Goal: Unclear

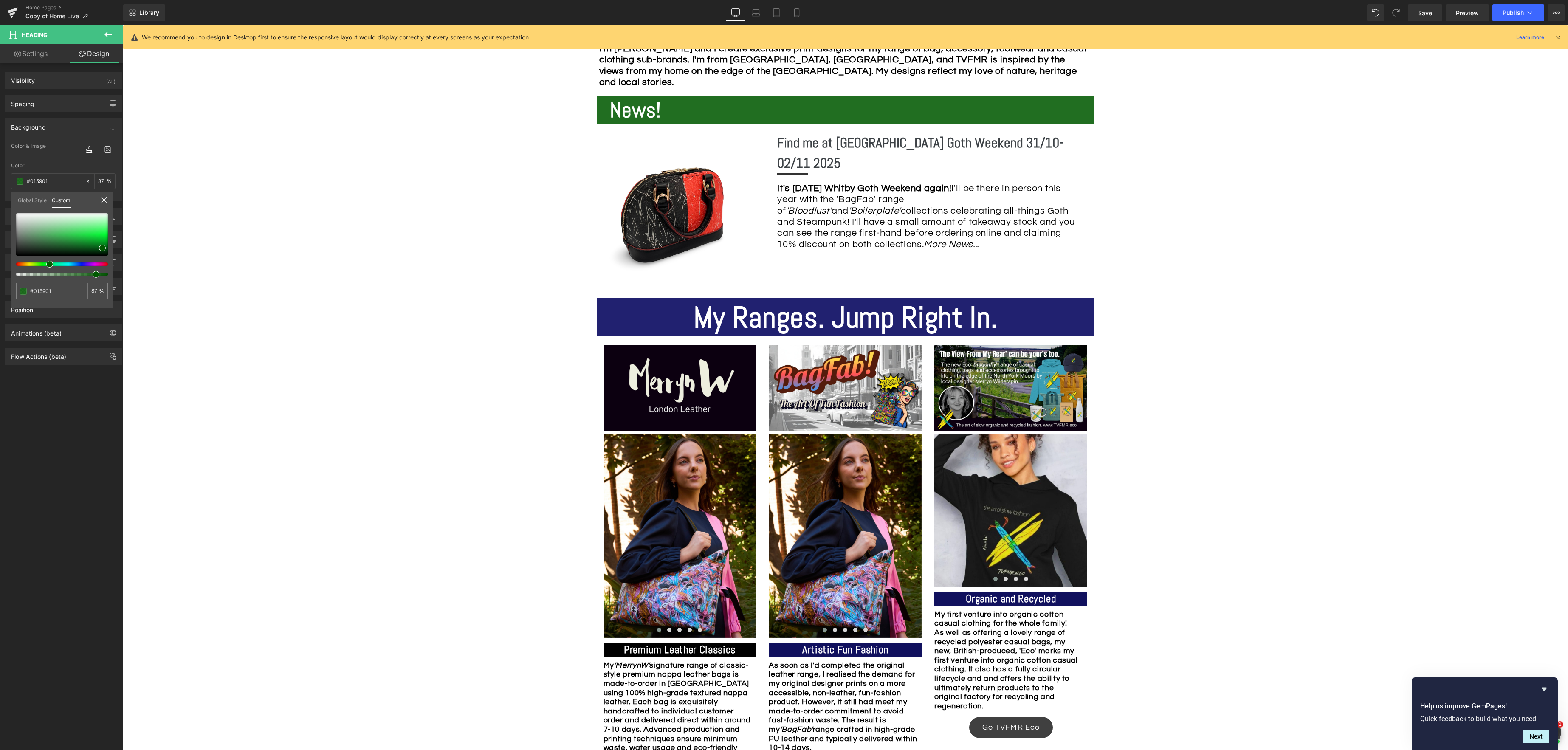
scroll to position [515, 0]
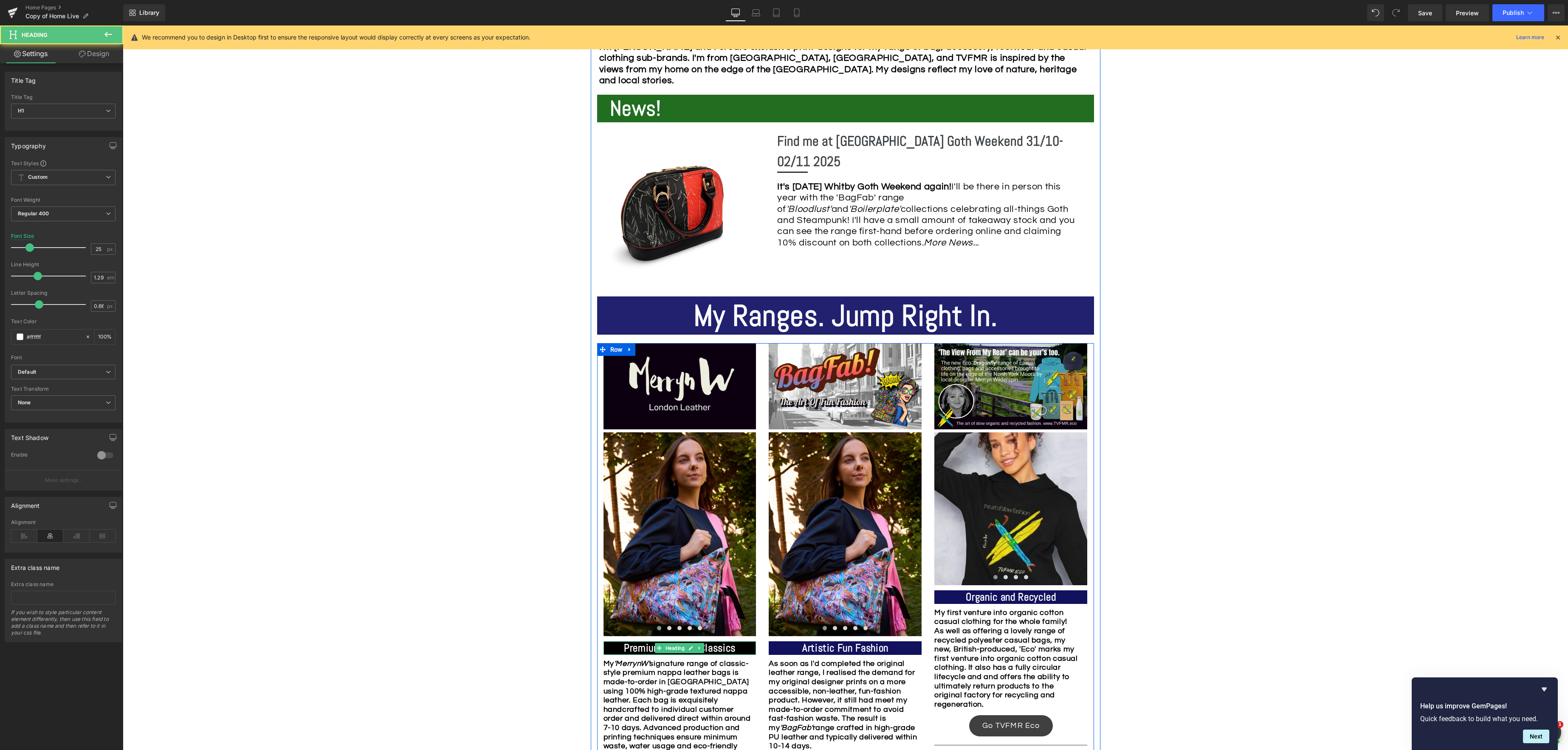
click at [723, 648] on strong "Premium Leather Classics" at bounding box center [680, 648] width 112 height 13
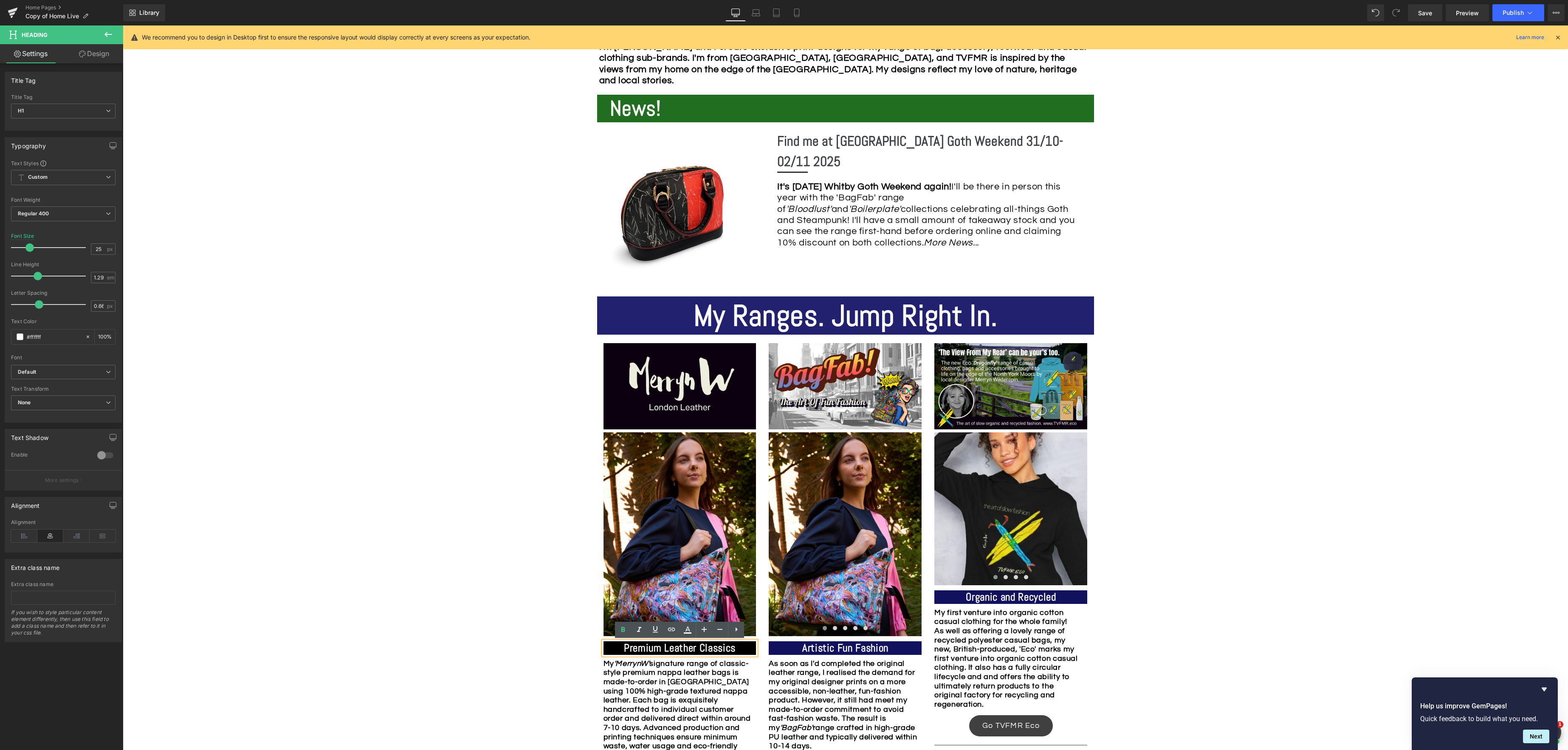
click at [733, 647] on strong "Premium Leather Classics" at bounding box center [680, 648] width 112 height 13
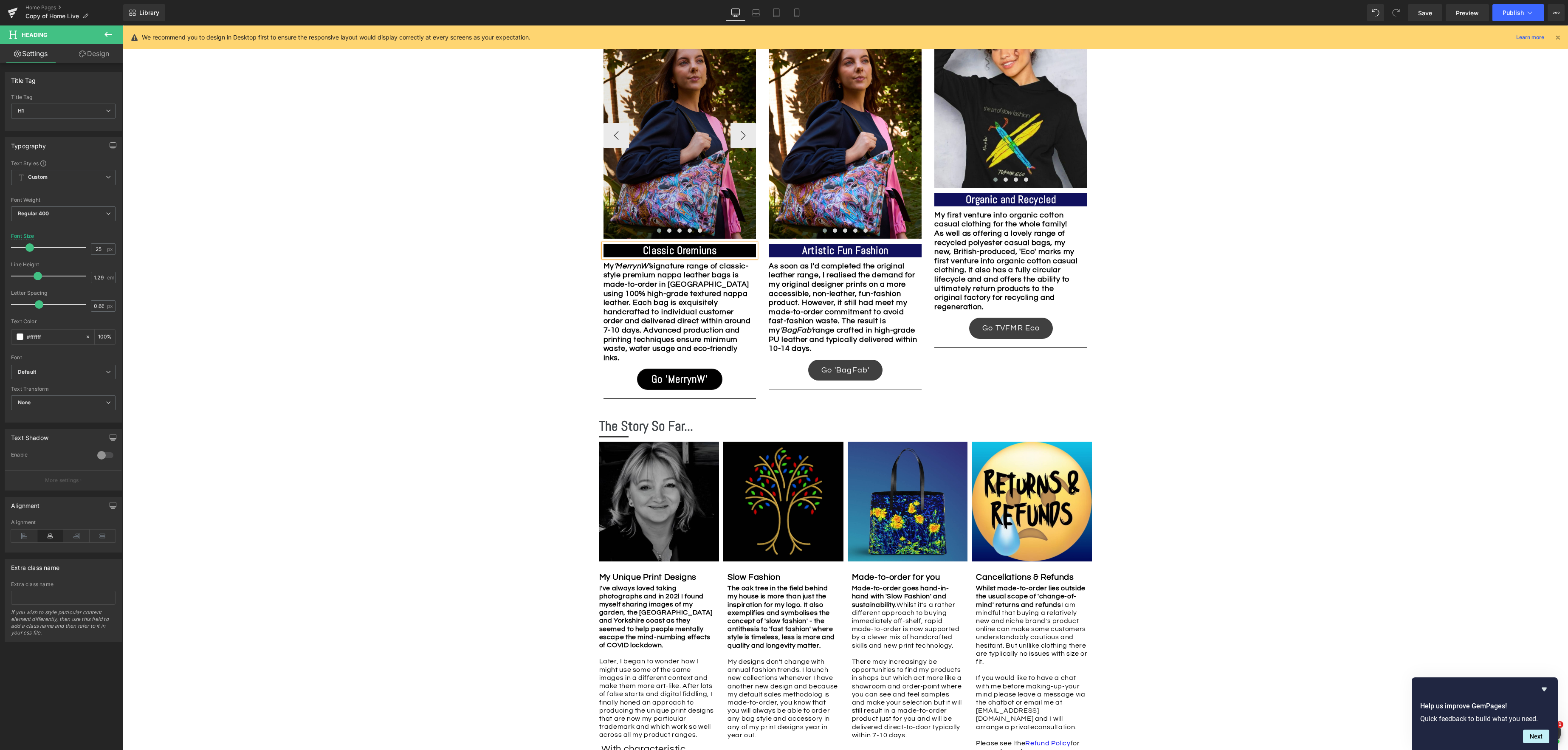
scroll to position [964, 0]
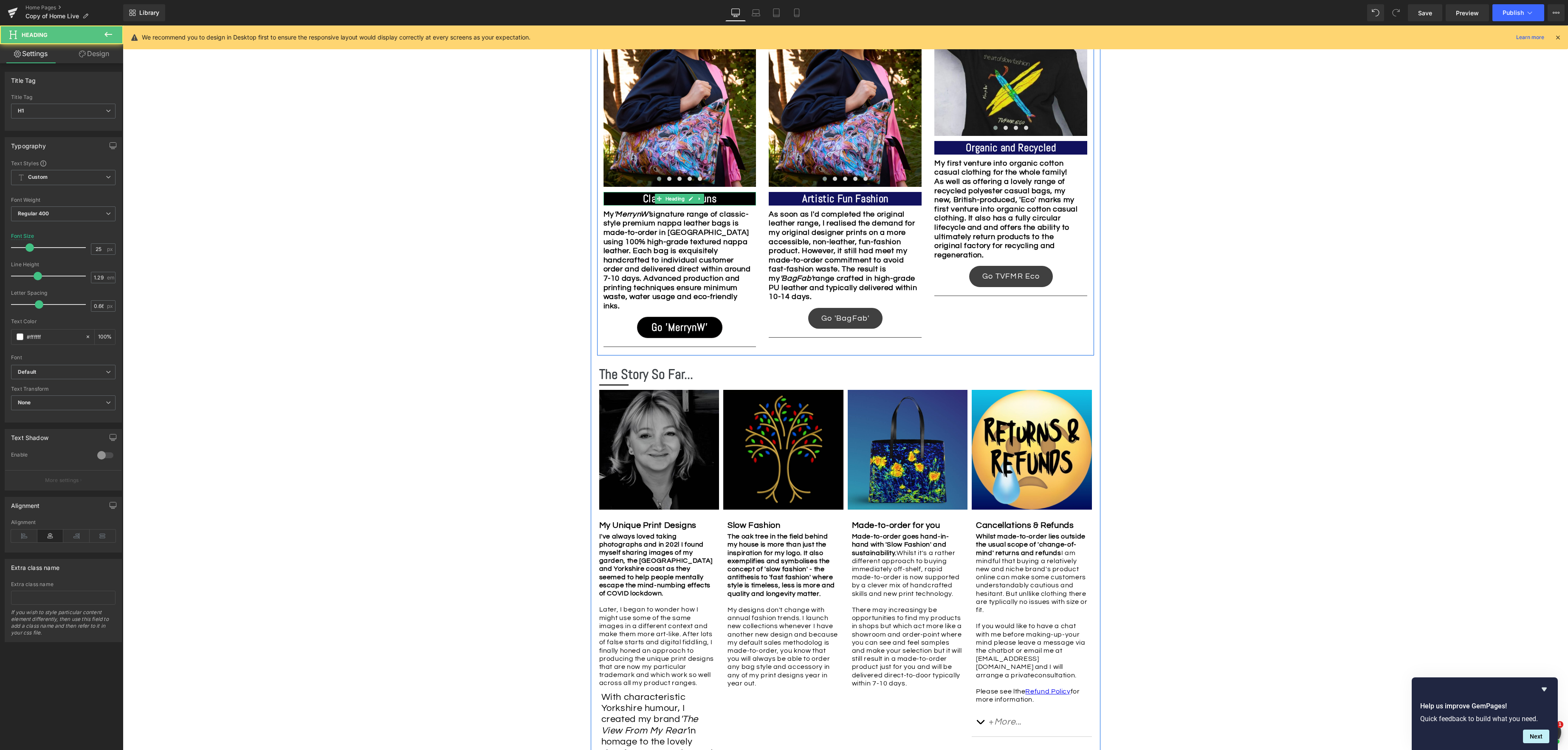
click at [730, 198] on h1 "Classic Oremiuns" at bounding box center [679, 198] width 153 height 13
click at [665, 194] on strong "Classic" at bounding box center [680, 198] width 32 height 13
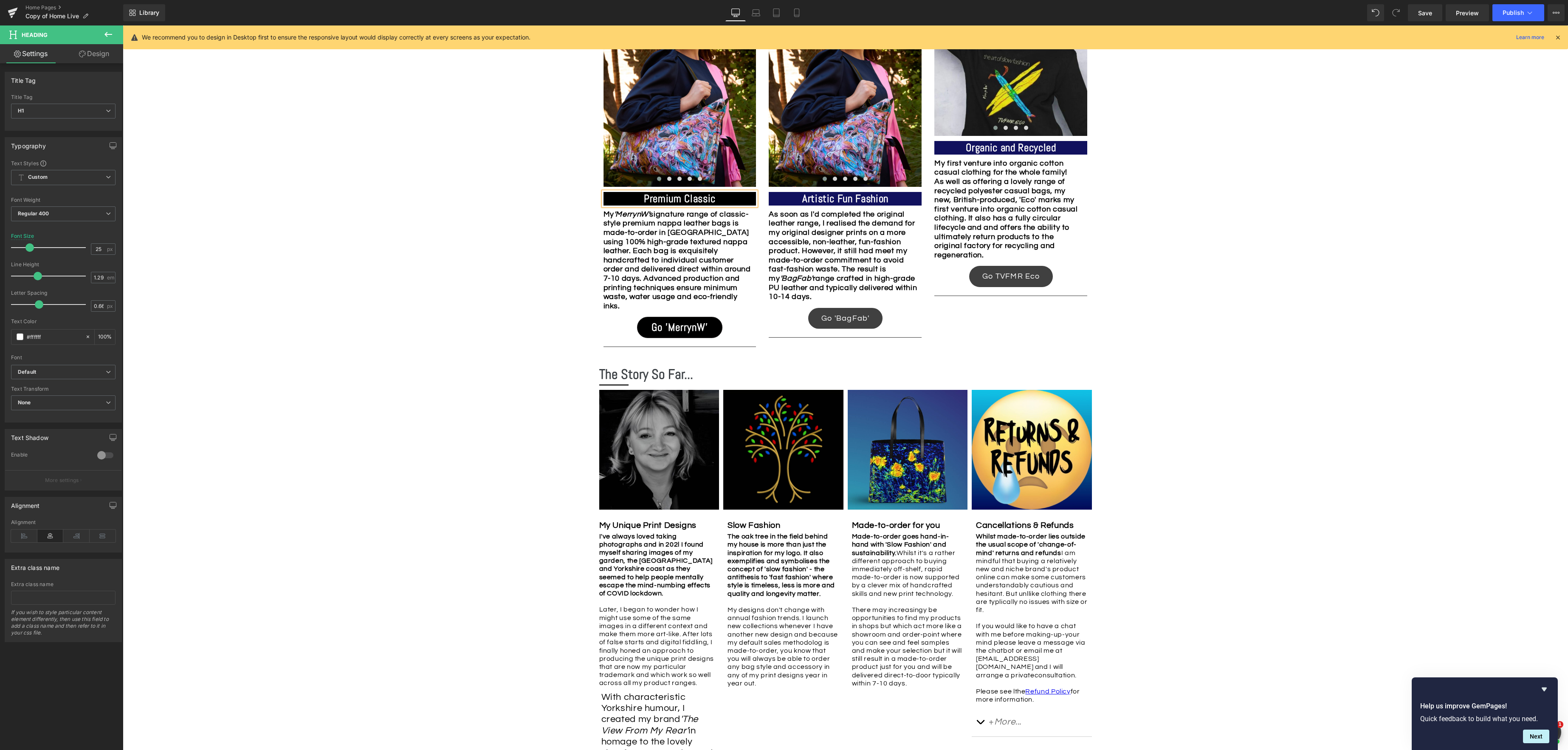
drag, startPoint x: 717, startPoint y: 195, endPoint x: 732, endPoint y: 196, distance: 15.0
click at [718, 195] on h1 "Premium Classic" at bounding box center [679, 198] width 153 height 13
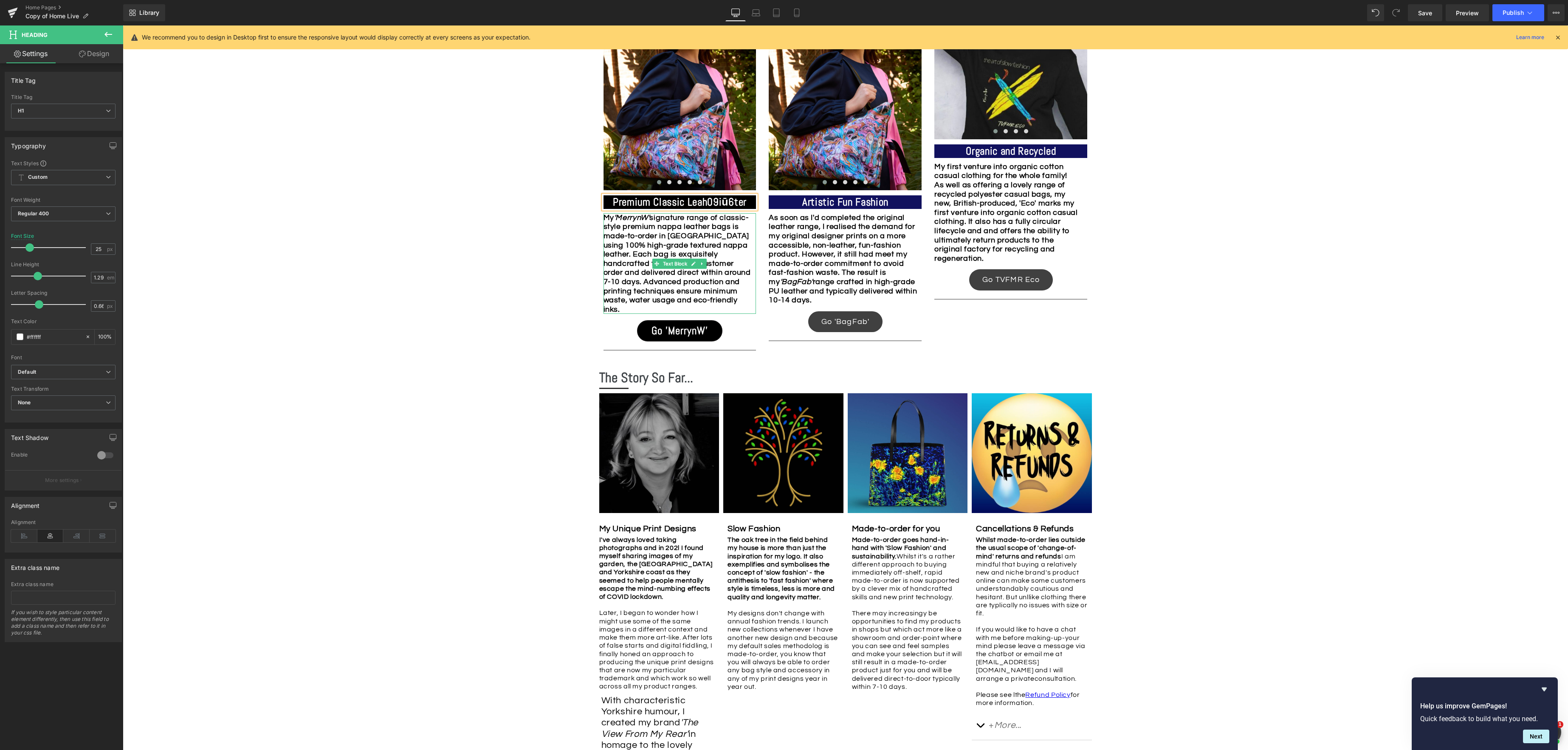
scroll to position [962, 0]
drag, startPoint x: 874, startPoint y: 202, endPoint x: 802, endPoint y: 199, distance: 72.1
click at [801, 199] on h1 "Artistic Fun Fashion" at bounding box center [845, 202] width 153 height 13
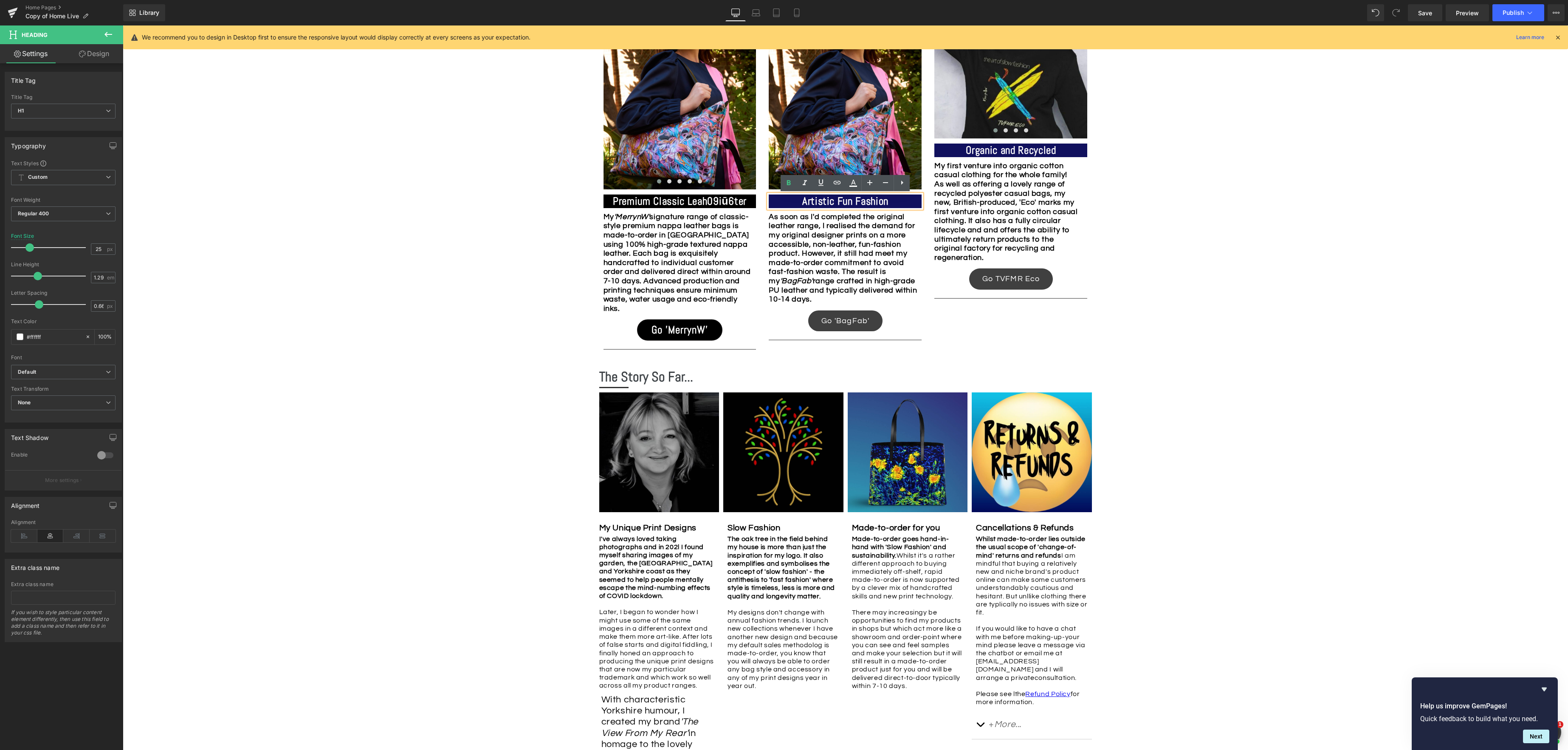
click at [1139, 261] on div "Image Row *Please use the chat facility or email me at [EMAIL_ADDRESS][DOMAIN_N…" at bounding box center [845, 354] width 1445 height 2195
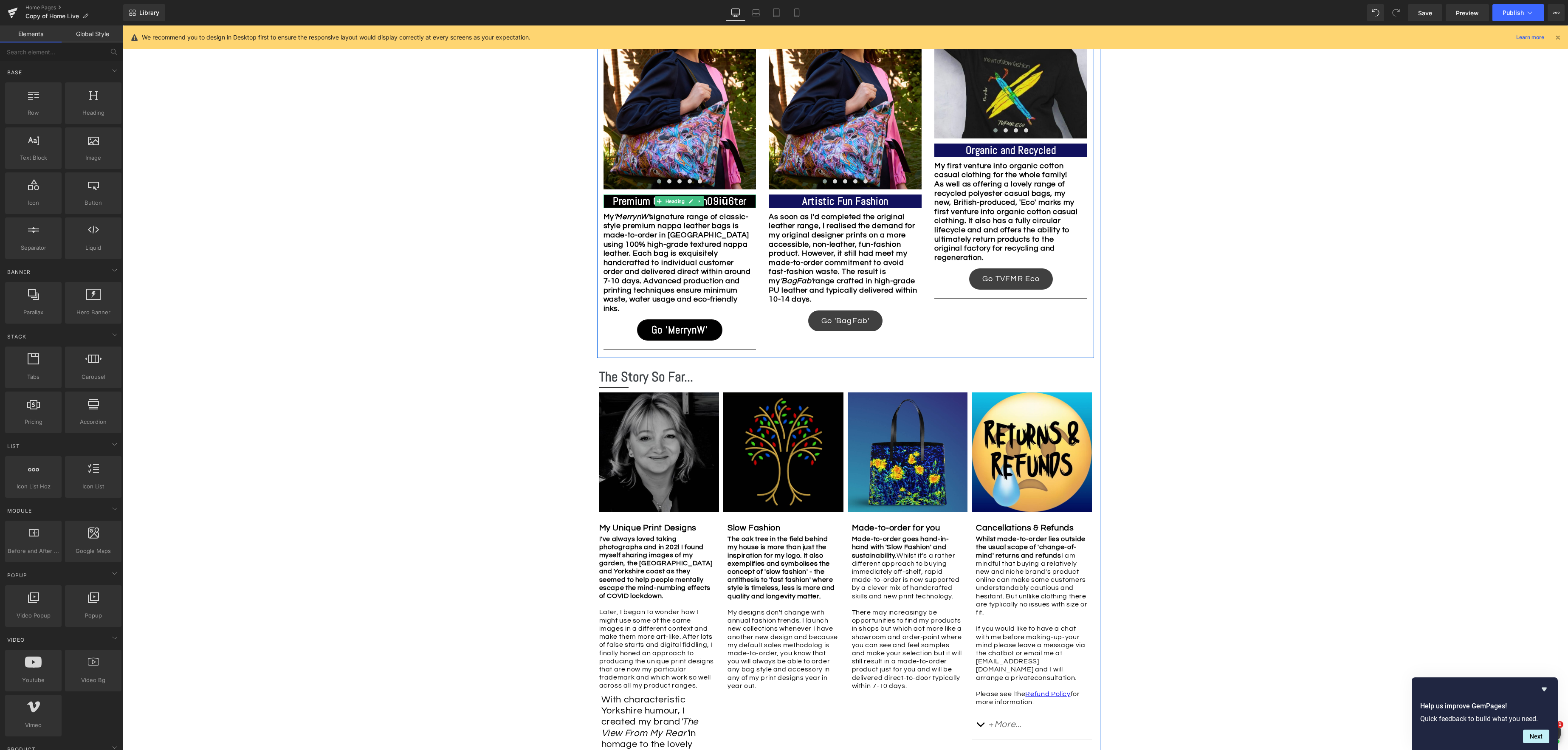
click at [749, 202] on h1 "Premium Classic Leah09iū6ter" at bounding box center [679, 202] width 153 height 13
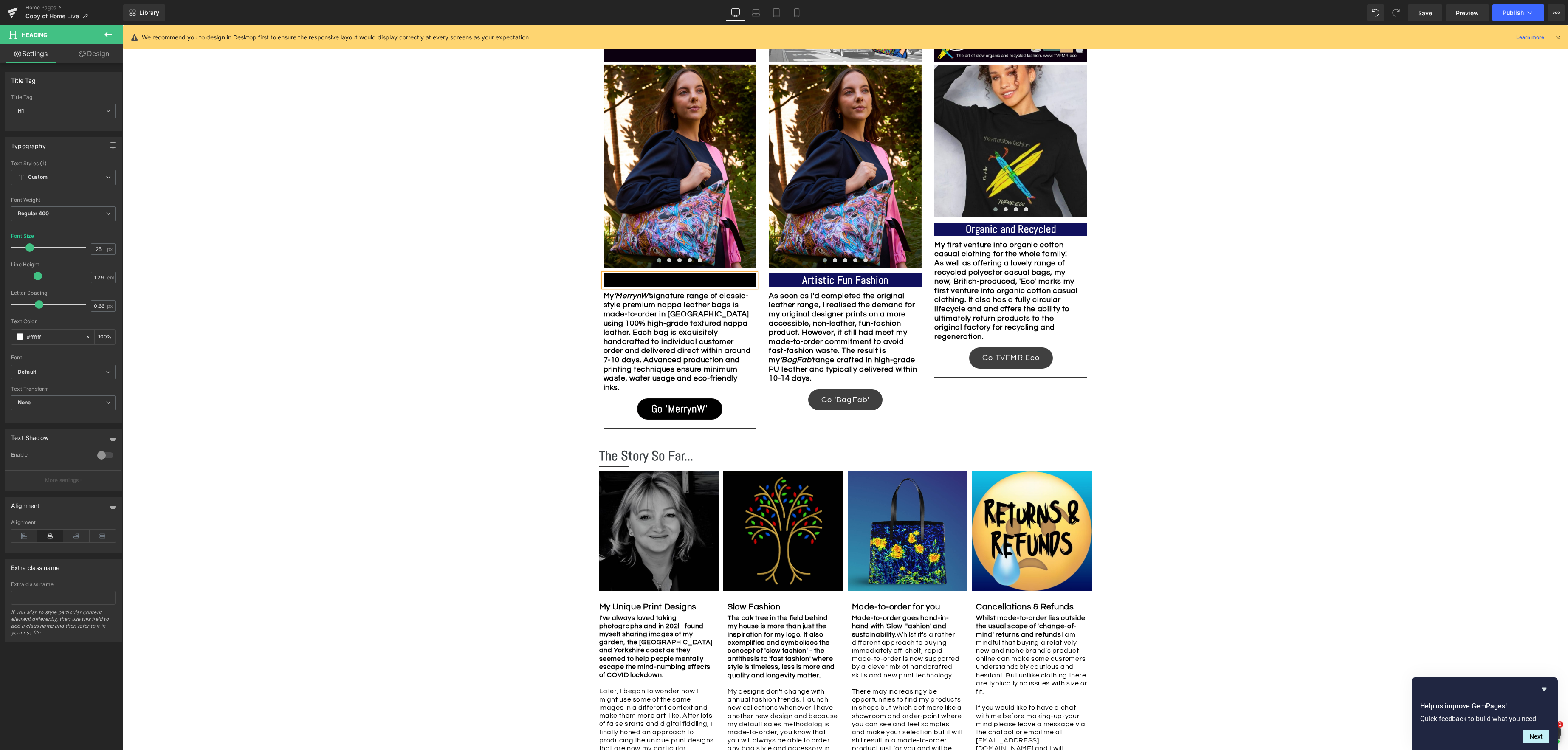
scroll to position [915, 0]
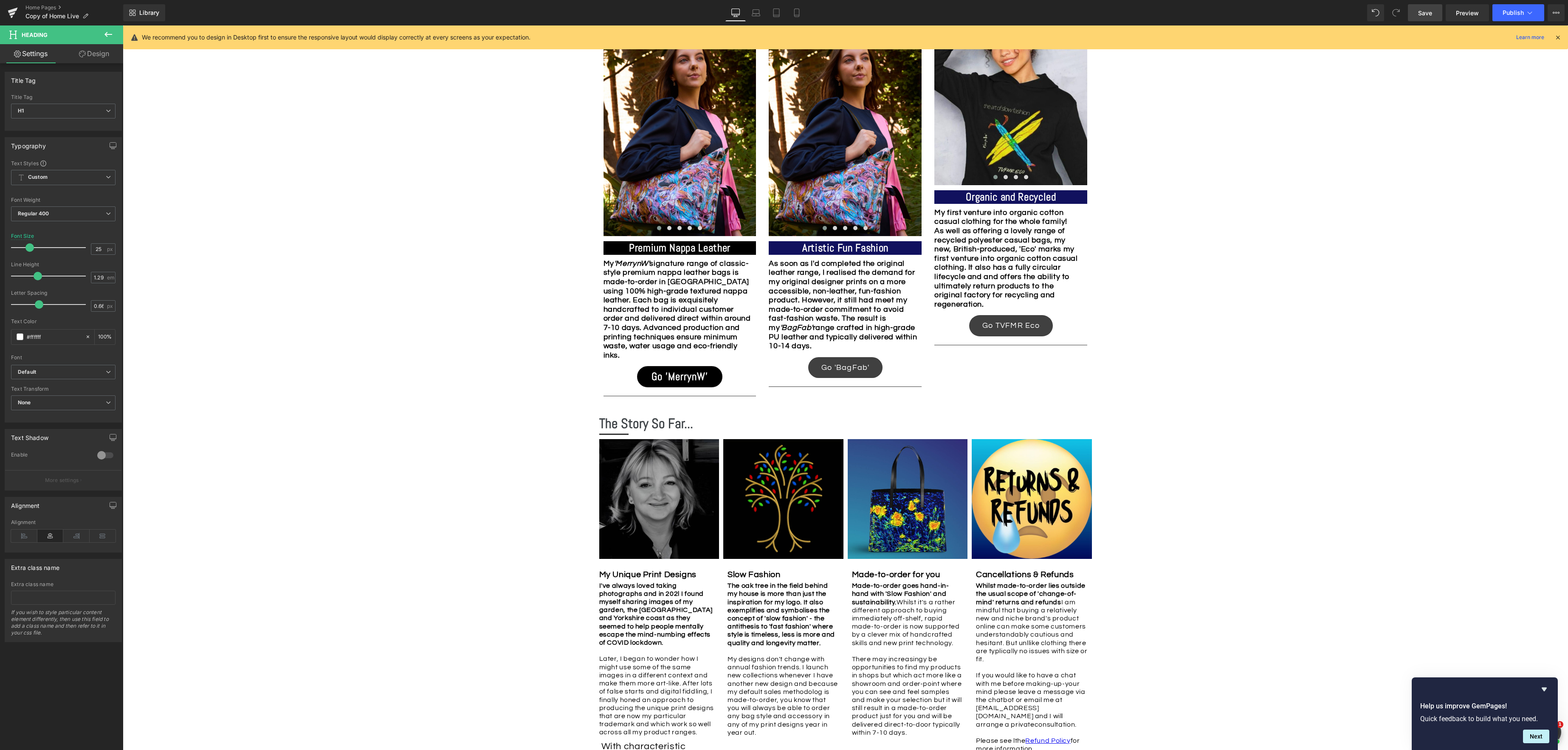
click at [1426, 15] on span "Save" at bounding box center [1425, 13] width 14 height 9
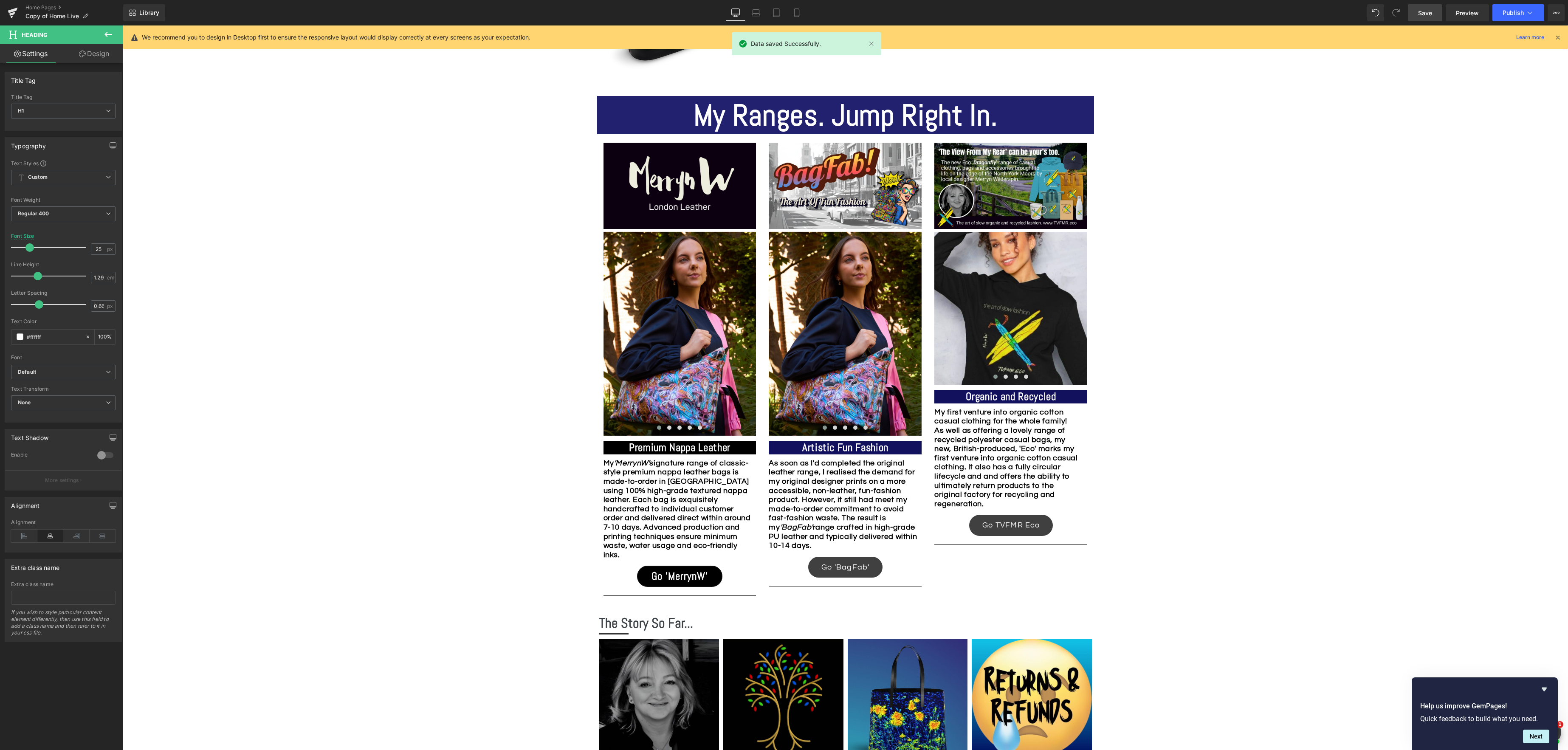
scroll to position [713, 0]
